Goal: Navigation & Orientation: Find specific page/section

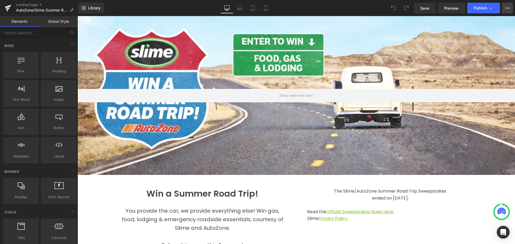
click at [506, 9] on icon at bounding box center [508, 8] width 4 height 4
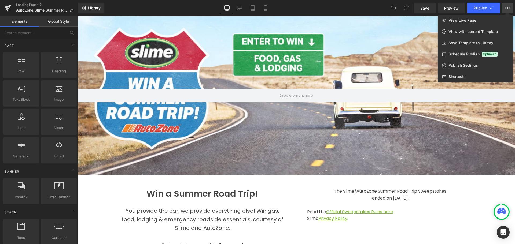
click at [283, 9] on div "Library Desktop Desktop Laptop Tablet Mobile Save Preview Publish Scheduled Vie…" at bounding box center [296, 8] width 437 height 11
